Goal: Task Accomplishment & Management: Complete application form

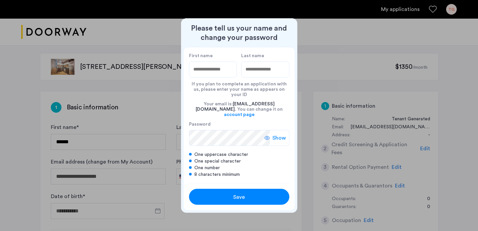
click at [153, 119] on div at bounding box center [239, 115] width 478 height 231
click at [211, 77] on input "First name" at bounding box center [213, 70] width 48 height 16
type input "*******"
type input "********"
click at [278, 136] on span "Show" at bounding box center [280, 138] width 14 height 8
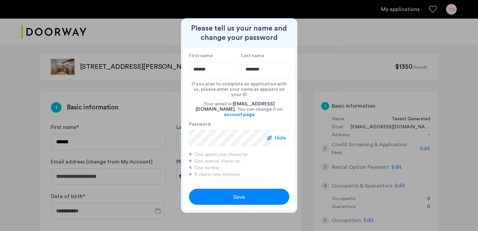
click at [248, 189] on button "Save" at bounding box center [239, 197] width 100 height 16
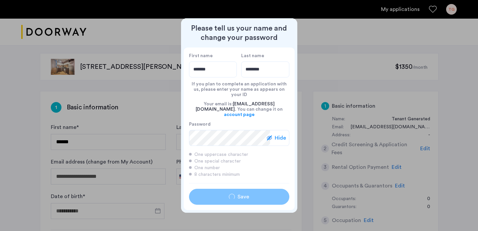
type input "*******"
type input "********"
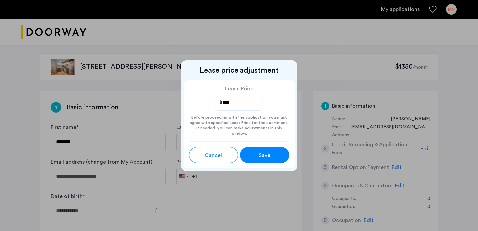
click at [260, 151] on span "Save" at bounding box center [265, 155] width 12 height 8
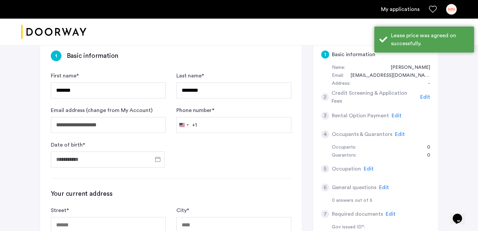
scroll to position [52, 0]
click at [253, 119] on input "Phone number *" at bounding box center [234, 125] width 115 height 16
type input "**********"
click at [133, 163] on input "Date of birth *" at bounding box center [108, 159] width 114 height 16
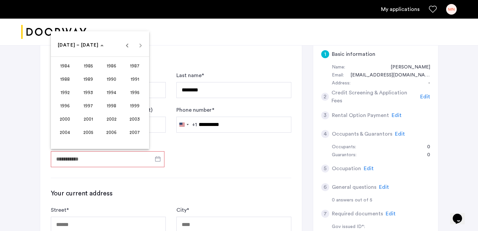
click at [131, 89] on span "1995" at bounding box center [134, 92] width 21 height 12
click at [109, 91] on span "[DATE]" at bounding box center [111, 92] width 21 height 12
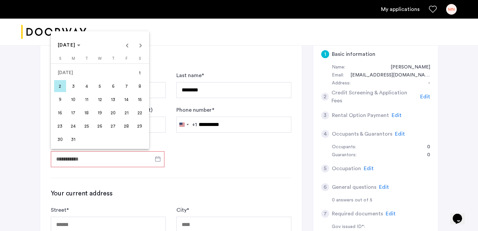
click at [88, 102] on span "11" at bounding box center [87, 99] width 12 height 12
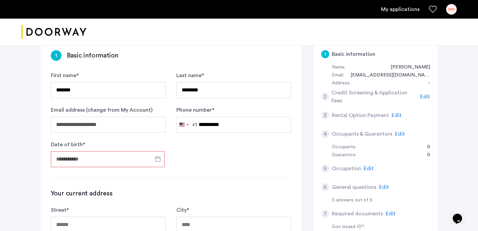
type input "**********"
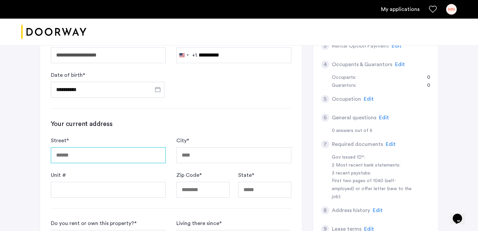
click at [131, 160] on input "Street *" at bounding box center [108, 155] width 115 height 16
click at [177, 133] on div "Your current address Street * City * Unit # Zip Code * State *" at bounding box center [171, 158] width 241 height 78
click at [146, 152] on input "Street *" at bounding box center [108, 155] width 115 height 16
type input "**********"
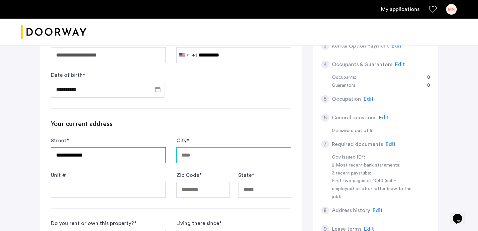
type input "******"
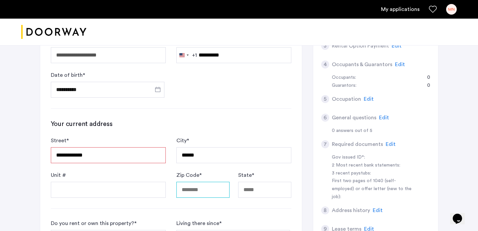
type input "*****"
type input "**"
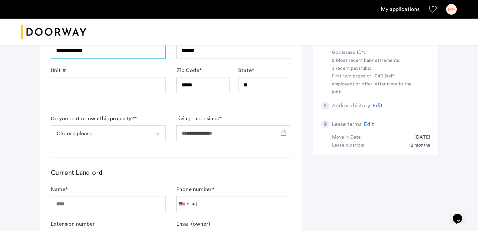
scroll to position [227, 0]
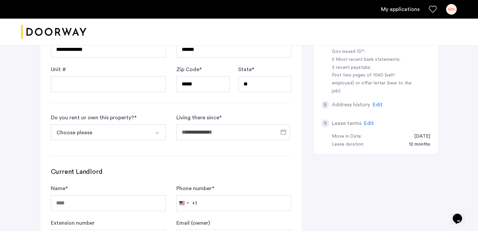
click at [161, 137] on button "Select option" at bounding box center [158, 132] width 16 height 16
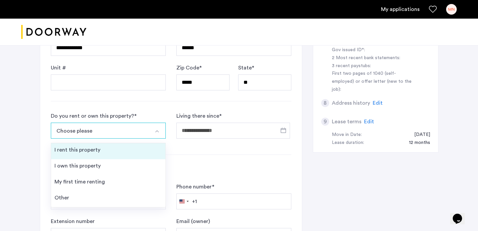
scroll to position [231, 0]
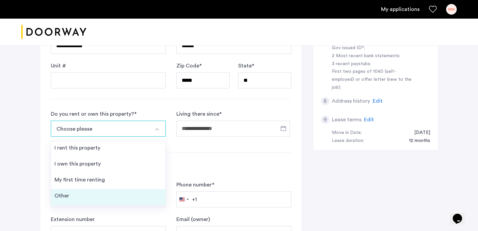
click at [127, 192] on li "Other" at bounding box center [108, 197] width 114 height 16
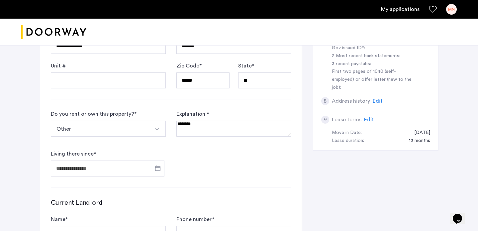
click at [226, 133] on textarea at bounding box center [234, 129] width 115 height 16
type textarea "**********"
click at [129, 168] on input "Living there since *" at bounding box center [108, 169] width 114 height 16
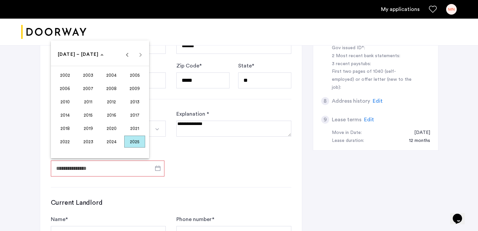
click at [130, 140] on span "2025" at bounding box center [134, 142] width 21 height 12
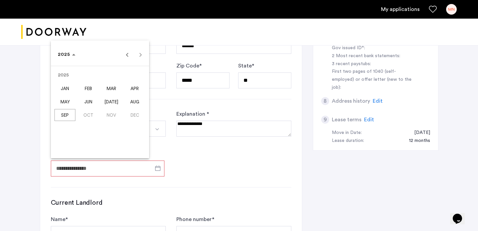
click at [133, 100] on span "AUG" at bounding box center [134, 102] width 21 height 12
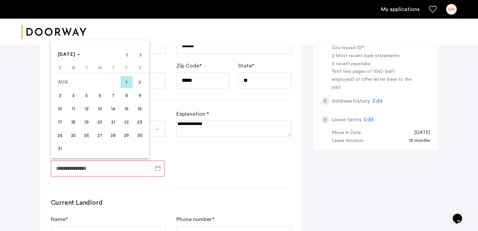
click at [127, 83] on span "1" at bounding box center [127, 82] width 12 height 12
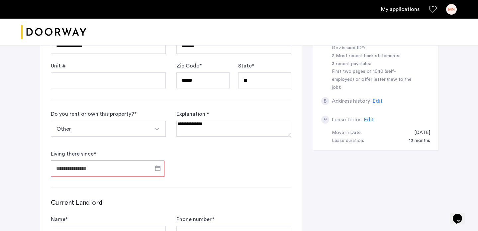
type input "**********"
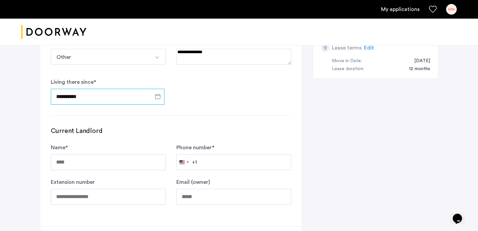
scroll to position [305, 0]
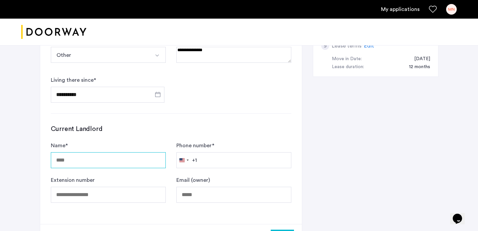
click at [142, 159] on input "Name *" at bounding box center [108, 160] width 115 height 16
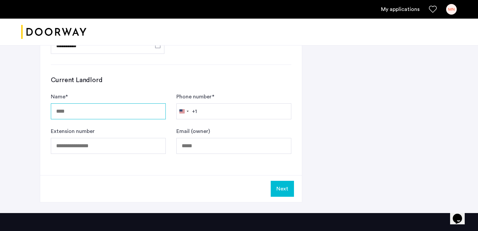
scroll to position [353, 0]
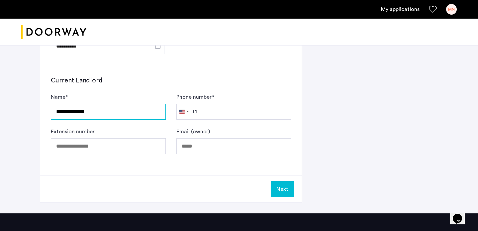
type input "**********"
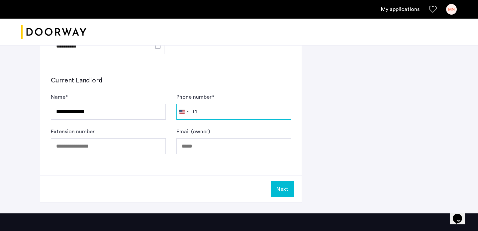
click at [236, 116] on input "Phone number *" at bounding box center [234, 112] width 115 height 16
type input "**********"
click at [286, 185] on button "Next" at bounding box center [282, 189] width 23 height 16
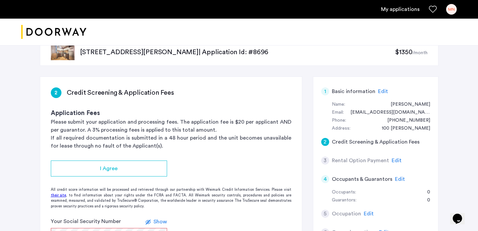
scroll to position [0, 0]
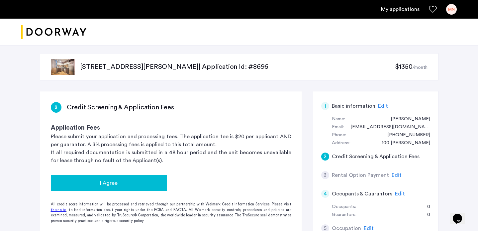
click at [130, 176] on button "I Agree" at bounding box center [109, 183] width 116 height 16
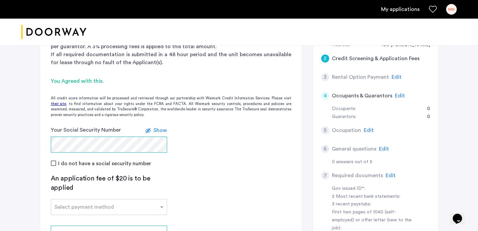
scroll to position [103, 0]
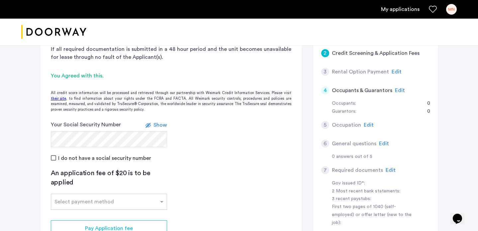
click at [150, 203] on div at bounding box center [109, 200] width 116 height 8
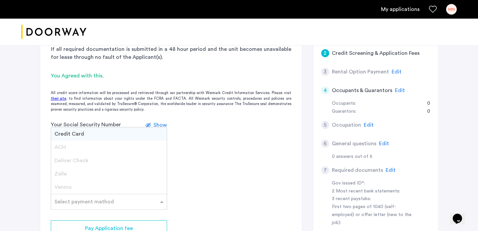
scroll to position [163, 0]
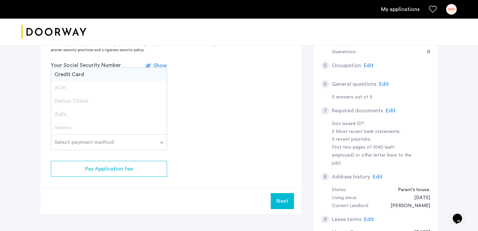
click at [211, 189] on div "Next" at bounding box center [171, 201] width 262 height 27
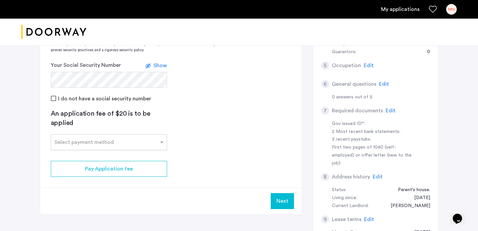
click at [156, 141] on div at bounding box center [109, 140] width 116 height 8
click at [134, 161] on div "Credit Card" at bounding box center [109, 156] width 116 height 13
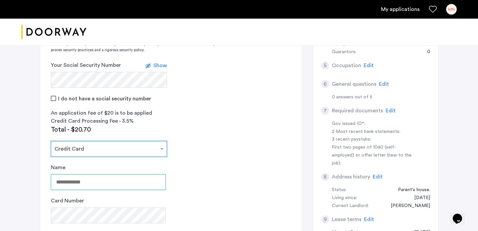
click at [122, 180] on input "Name" at bounding box center [108, 182] width 115 height 16
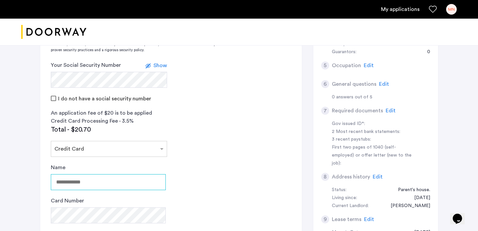
type input "**********"
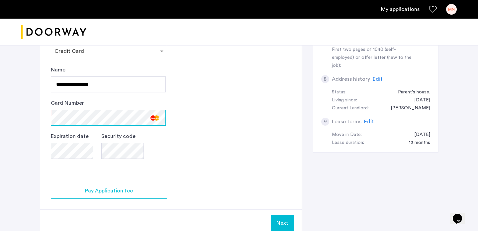
scroll to position [272, 0]
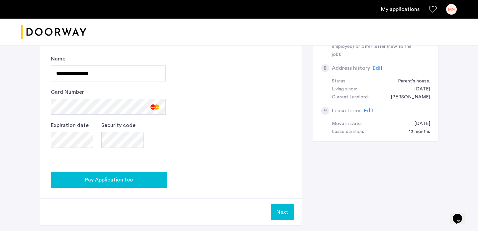
click at [159, 176] on div "Pay Application fee" at bounding box center [109, 180] width 106 height 8
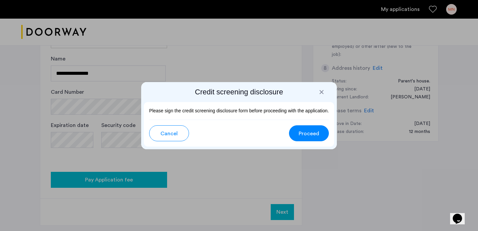
scroll to position [0, 0]
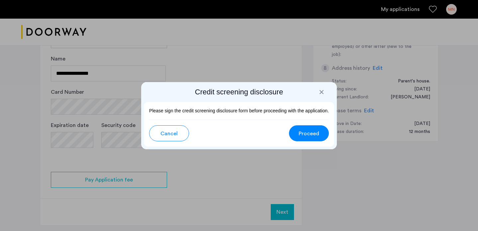
click at [311, 135] on span "Proceed" at bounding box center [309, 134] width 21 height 8
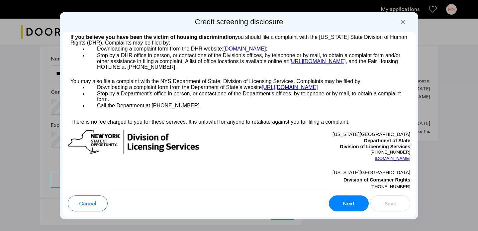
scroll to position [1179, 0]
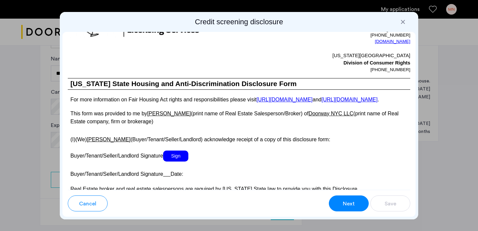
click at [171, 162] on span "Sign" at bounding box center [175, 156] width 25 height 11
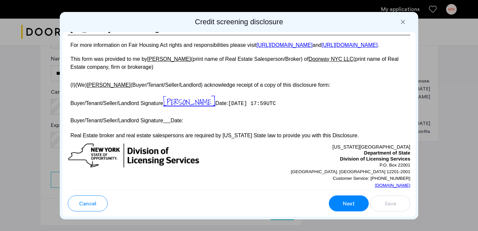
scroll to position [1233, 0]
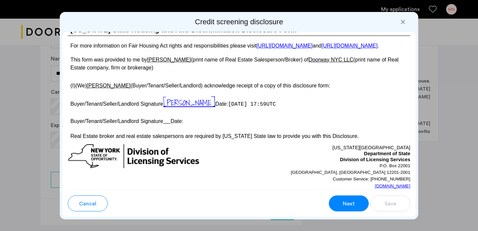
click at [218, 125] on p "Buyer/Tenant/Seller/Landlord Signature Date:" at bounding box center [239, 121] width 343 height 10
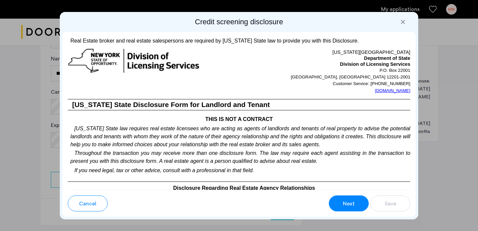
scroll to position [1983, 0]
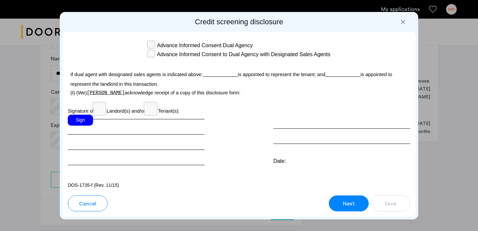
click at [85, 115] on div "Sign" at bounding box center [80, 120] width 25 height 11
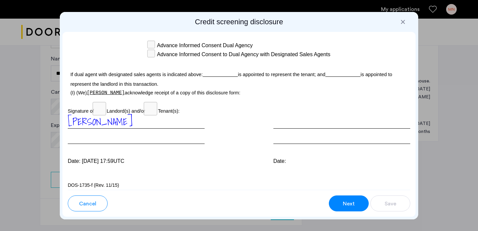
click at [351, 201] on span "Next" at bounding box center [349, 204] width 12 height 8
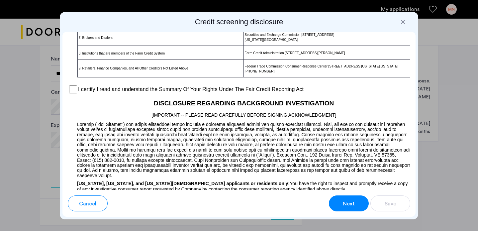
scroll to position [520, 0]
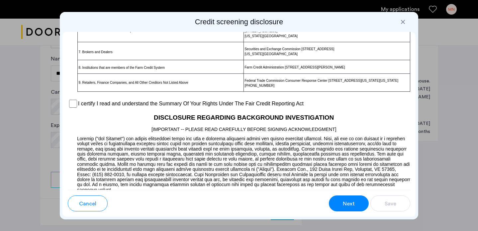
click at [110, 108] on label "I certify I read and understand the Summary Of Your Rights Under The Fair Credi…" at bounding box center [191, 104] width 226 height 8
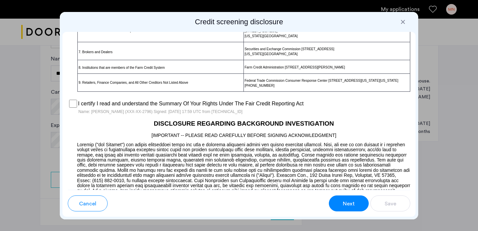
click at [346, 198] on button "Next" at bounding box center [349, 203] width 40 height 16
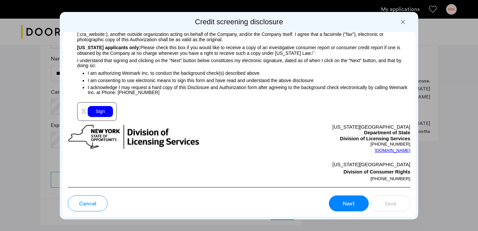
scroll to position [759, 0]
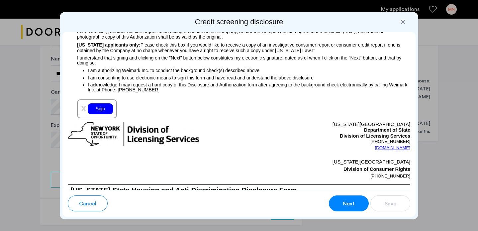
click at [103, 110] on div "Sign" at bounding box center [100, 108] width 25 height 11
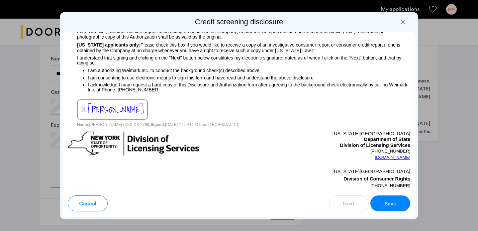
click at [382, 201] on button "Save" at bounding box center [391, 203] width 40 height 16
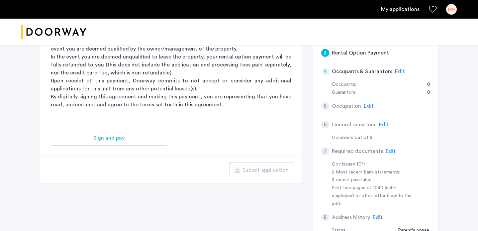
scroll to position [131, 0]
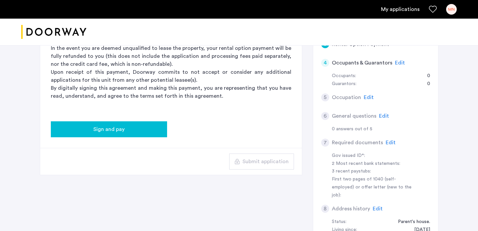
click at [145, 133] on div "Sign and pay" at bounding box center [109, 129] width 106 height 8
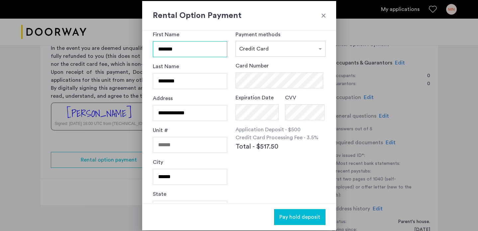
scroll to position [0, 0]
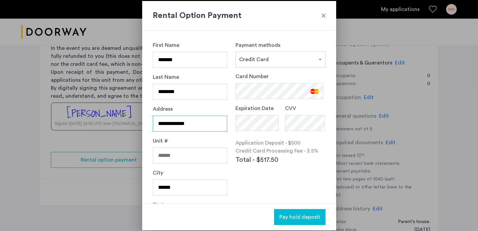
click at [191, 127] on input "**********" at bounding box center [190, 124] width 75 height 16
type input "**********"
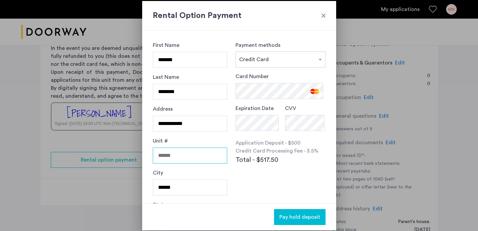
click at [203, 154] on input "Unit #" at bounding box center [190, 156] width 75 height 16
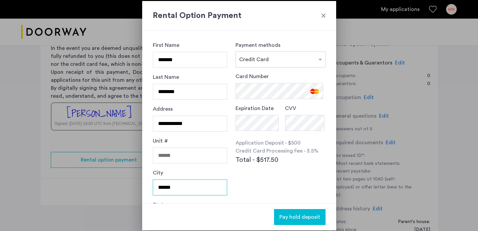
click at [194, 190] on input "******" at bounding box center [190, 188] width 75 height 16
type input "********"
click at [282, 183] on div "Card Number Expiration Date CVV Application Deposit - $500 Credit Card Processi…" at bounding box center [281, 133] width 90 height 122
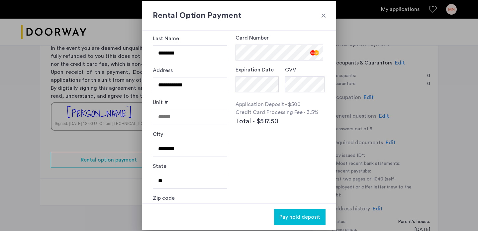
scroll to position [40, 0]
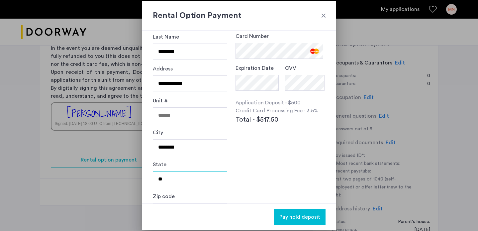
click at [202, 181] on input "**" at bounding box center [190, 179] width 75 height 16
type input "**"
click at [245, 168] on div "**********" at bounding box center [239, 117] width 194 height 173
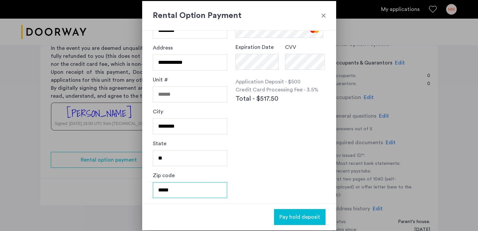
click at [210, 186] on input "*****" at bounding box center [190, 190] width 75 height 16
type input "*****"
click at [280, 156] on div "**********" at bounding box center [239, 117] width 194 height 173
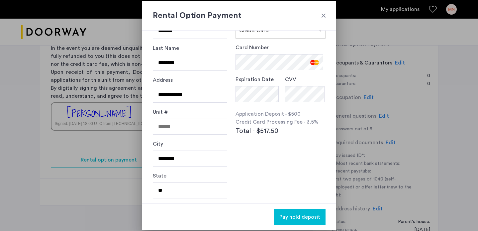
scroll to position [0, 0]
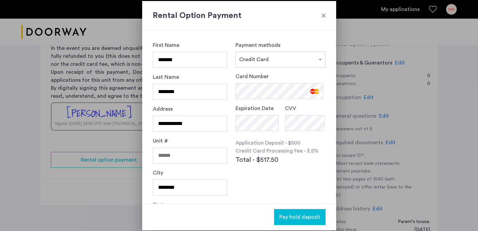
click at [294, 215] on span "Pay hold deposit" at bounding box center [300, 217] width 41 height 8
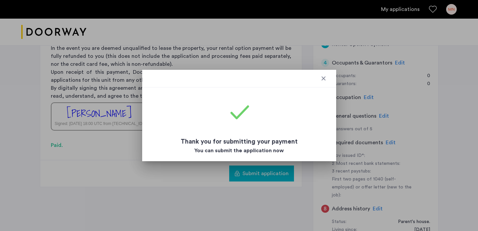
click at [328, 79] on div at bounding box center [239, 79] width 194 height 18
click at [323, 79] on div at bounding box center [324, 78] width 7 height 7
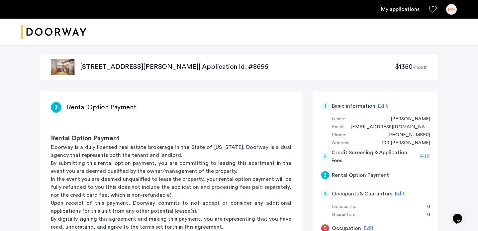
scroll to position [131, 0]
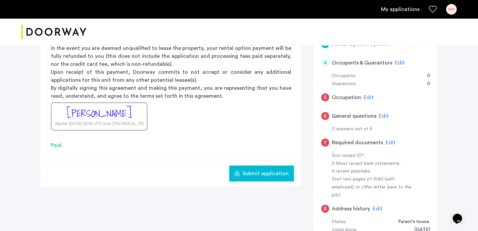
click at [266, 173] on span "Submit application" at bounding box center [266, 174] width 46 height 8
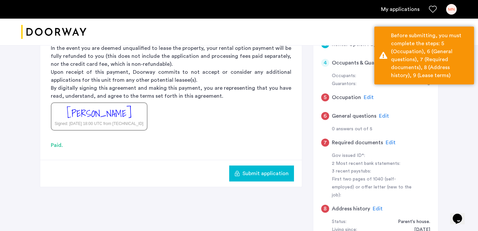
scroll to position [102, 0]
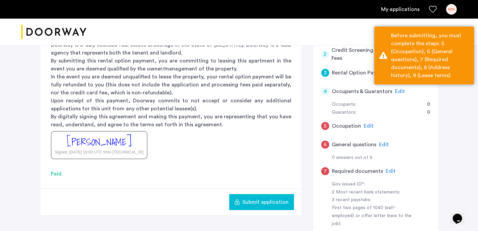
click at [366, 121] on div "5 Occupation Edit" at bounding box center [376, 126] width 109 height 19
click at [366, 123] on span "Edit" at bounding box center [369, 125] width 10 height 5
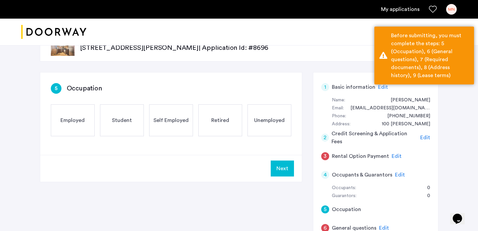
scroll to position [4, 0]
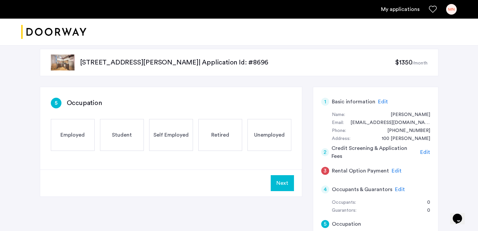
click at [279, 129] on div "Unemployed" at bounding box center [270, 135] width 44 height 32
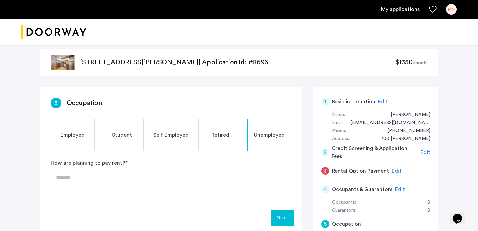
click at [223, 187] on textarea at bounding box center [171, 182] width 241 height 24
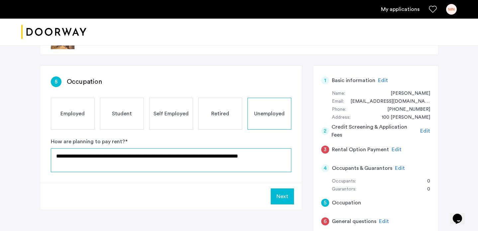
scroll to position [30, 0]
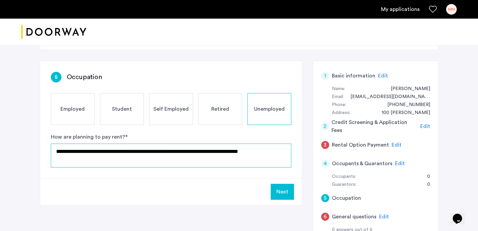
type textarea "**********"
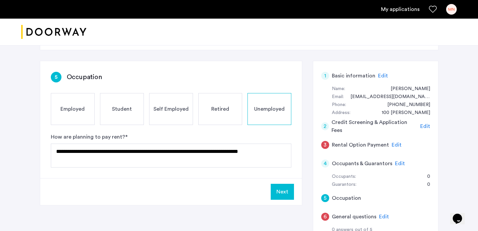
click at [276, 191] on button "Next" at bounding box center [282, 192] width 23 height 16
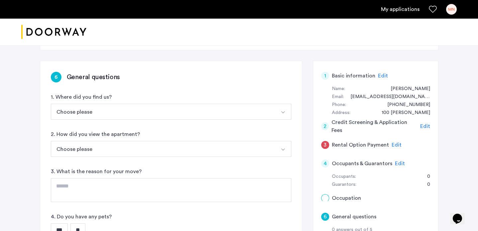
scroll to position [0, 0]
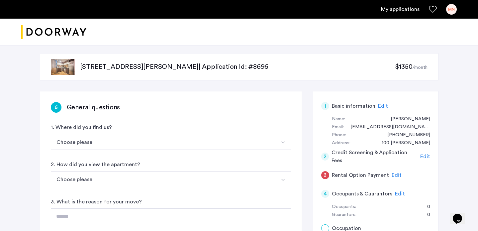
click at [168, 146] on button "Choose please" at bounding box center [163, 142] width 225 height 16
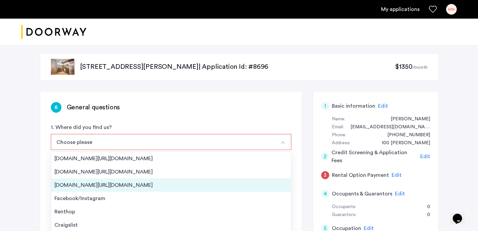
scroll to position [11, 0]
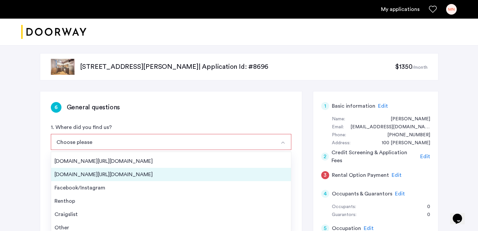
click at [149, 188] on div "Facebook/Instagram" at bounding box center [171, 188] width 233 height 8
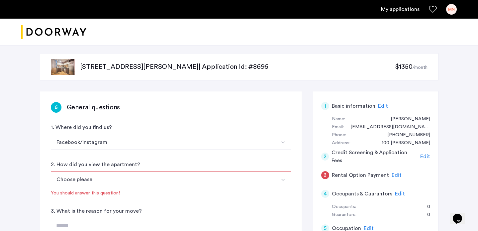
click at [150, 186] on button "Choose please" at bounding box center [163, 179] width 225 height 16
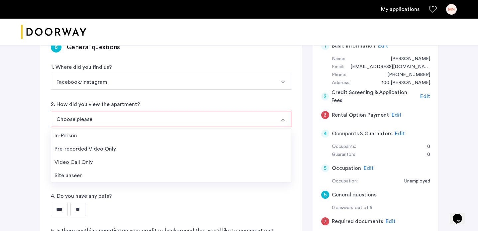
scroll to position [64, 0]
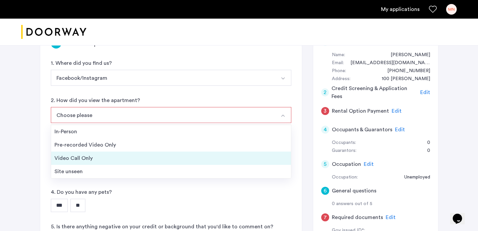
click at [143, 158] on div "Video Call Only" at bounding box center [171, 158] width 233 height 8
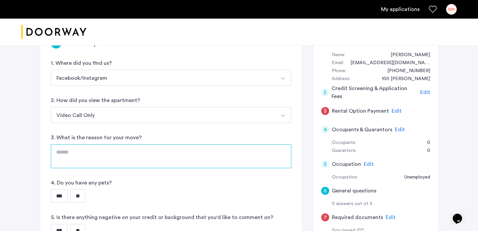
click at [143, 159] on textarea at bounding box center [171, 156] width 241 height 24
type textarea "*"
type textarea "**********"
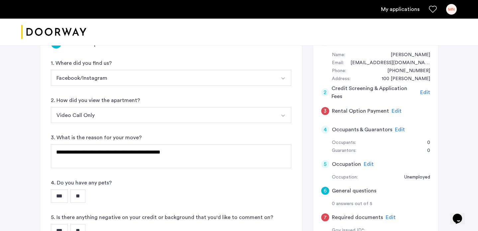
click at [84, 194] on input "**" at bounding box center [77, 196] width 15 height 13
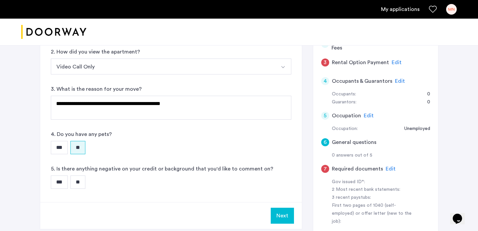
scroll to position [112, 0]
click at [81, 183] on input "**" at bounding box center [77, 182] width 15 height 13
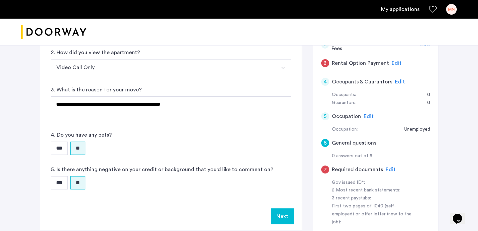
click at [277, 211] on button "Next" at bounding box center [282, 216] width 23 height 16
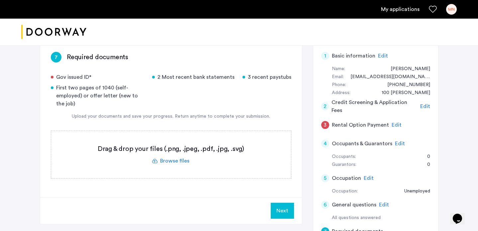
scroll to position [51, 0]
click at [183, 162] on label at bounding box center [171, 153] width 240 height 47
click at [0, 0] on input "file" at bounding box center [0, 0] width 0 height 0
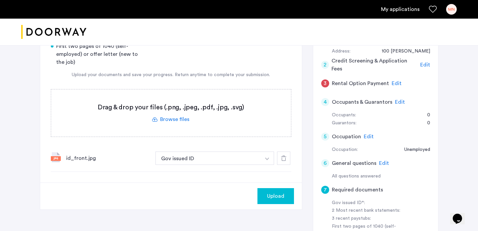
scroll to position [91, 0]
click at [276, 194] on span "Upload" at bounding box center [275, 197] width 17 height 8
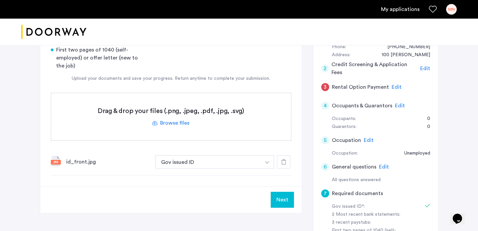
scroll to position [142, 0]
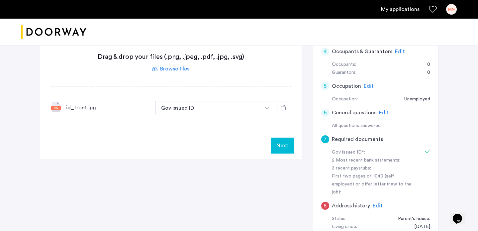
click at [266, 116] on div "id_front.jpg Gov issued ID + 2 Most recent bank statements 3 recent paystubs Fi…" at bounding box center [171, 107] width 241 height 27
click at [266, 109] on img "button" at bounding box center [267, 108] width 4 height 3
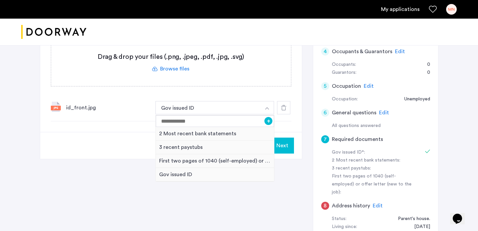
click at [261, 93] on div "Gov issued ID* 2 Most recent bank statements 3 recent paystubs First two pages …" at bounding box center [171, 51] width 241 height 140
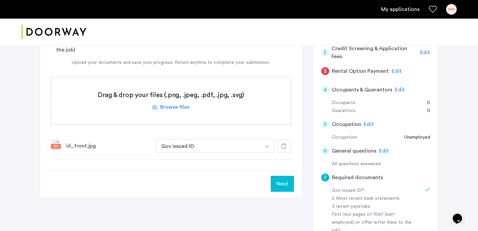
scroll to position [105, 0]
click at [282, 184] on button "Next" at bounding box center [282, 183] width 23 height 16
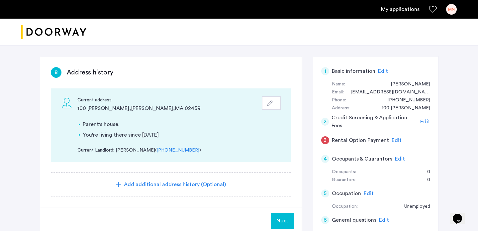
scroll to position [40, 0]
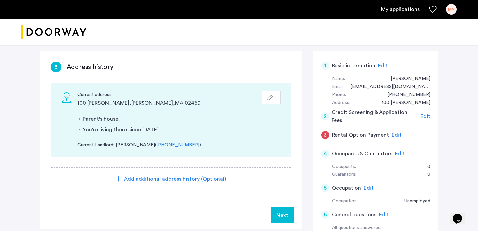
click at [285, 214] on span "Next" at bounding box center [283, 215] width 12 height 8
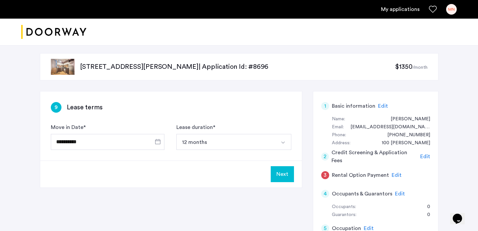
click at [288, 173] on button "Next" at bounding box center [282, 174] width 23 height 16
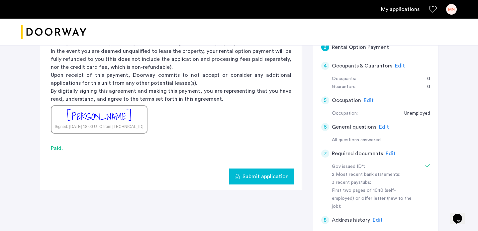
scroll to position [137, 0]
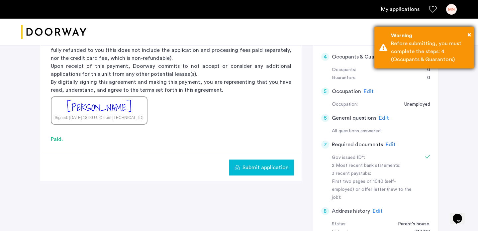
click at [435, 49] on div "Before submitting, you must complete the steps: 4 (Occupants & Guarantors)" at bounding box center [430, 52] width 78 height 24
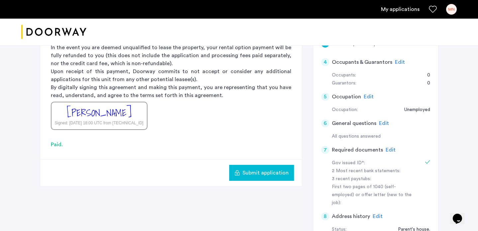
scroll to position [134, 0]
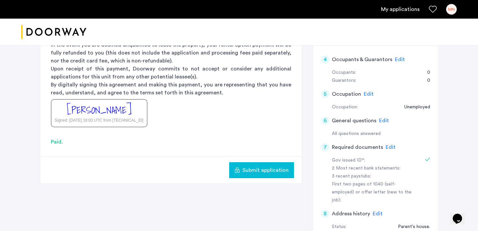
click at [389, 147] on span "Edit" at bounding box center [391, 147] width 10 height 5
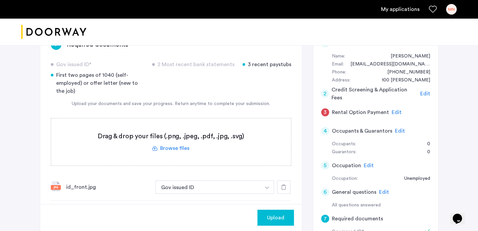
scroll to position [70, 0]
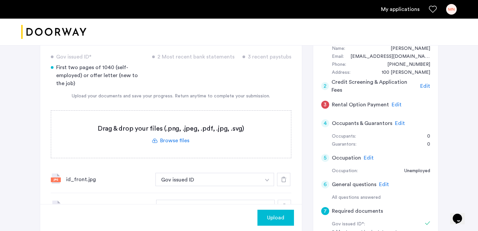
click at [209, 90] on div "Gov issued ID* 2 Most recent bank statements 3 recent paystubs First two pages …" at bounding box center [171, 190] width 241 height 275
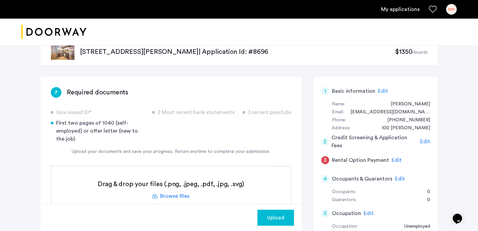
scroll to position [57, 0]
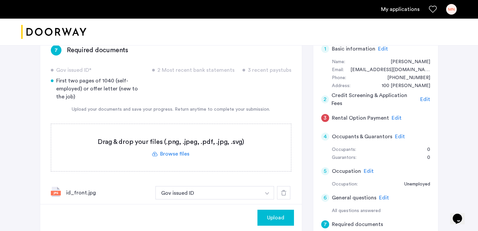
click at [291, 221] on button "Upload" at bounding box center [276, 218] width 37 height 16
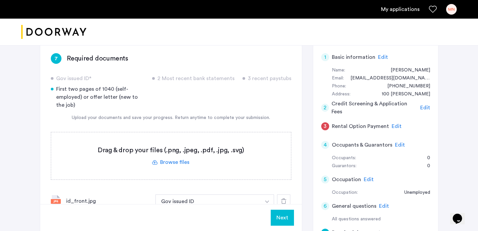
scroll to position [55, 0]
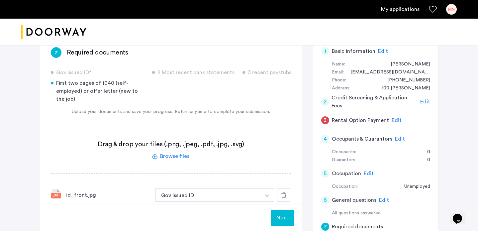
click at [392, 119] on span "Edit" at bounding box center [397, 120] width 10 height 5
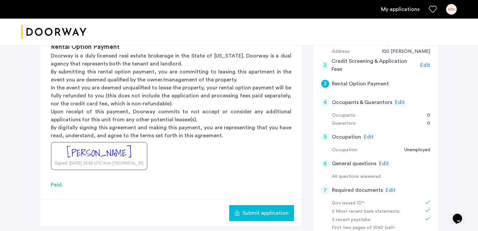
scroll to position [97, 0]
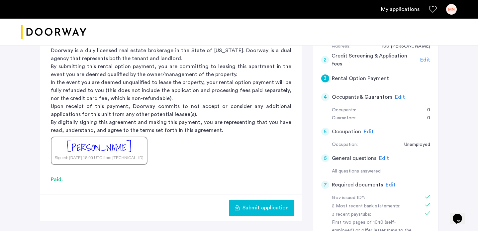
click at [250, 206] on span "Submit application" at bounding box center [266, 208] width 46 height 8
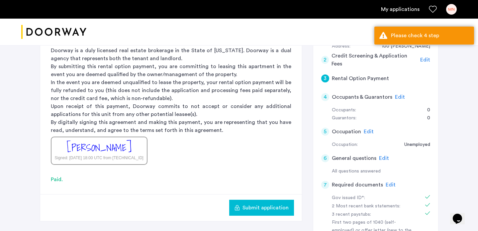
click at [257, 205] on span "Submit application" at bounding box center [266, 208] width 46 height 8
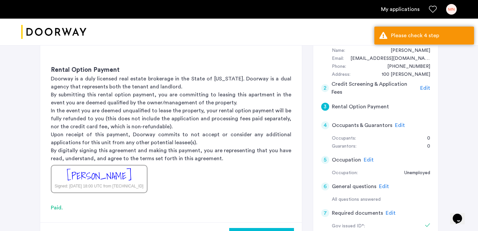
scroll to position [67, 0]
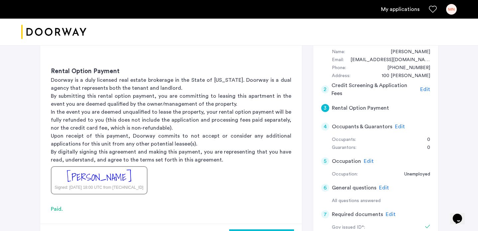
click at [323, 125] on div "4" at bounding box center [326, 127] width 8 height 8
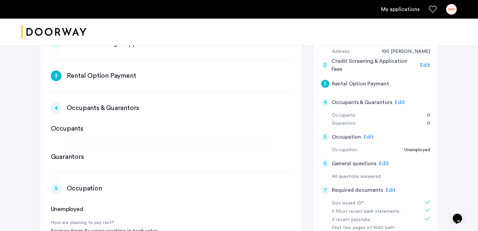
scroll to position [178, 0]
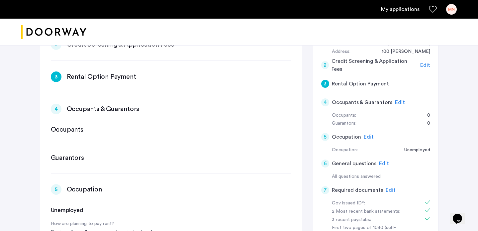
click at [83, 106] on h3 "Occupants & Guarantors" at bounding box center [103, 108] width 73 height 9
click at [58, 109] on div "4" at bounding box center [56, 109] width 11 height 11
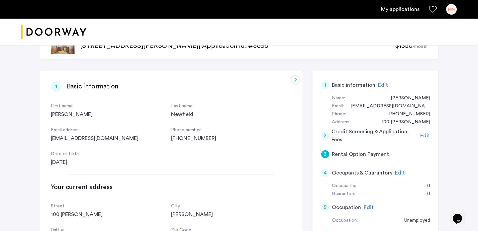
scroll to position [0, 0]
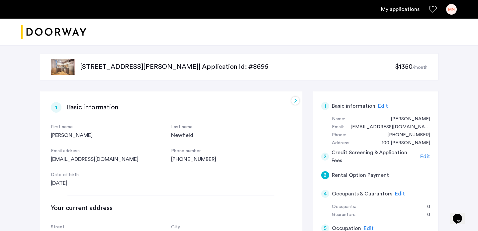
click at [358, 175] on h5 "Rental Option Payment" at bounding box center [360, 175] width 57 height 8
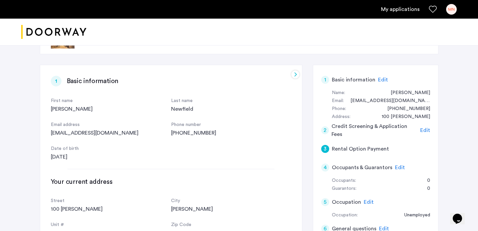
scroll to position [26, 0]
click at [397, 168] on span "Edit" at bounding box center [400, 168] width 10 height 5
